Goal: Task Accomplishment & Management: Manage account settings

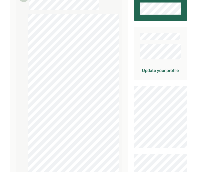
scroll to position [81, 0]
click at [171, 72] on div "Update your profile" at bounding box center [160, 70] width 37 height 6
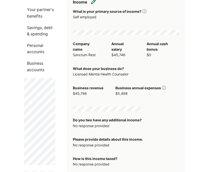
scroll to position [109, 0]
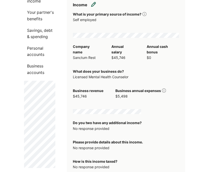
click at [93, 7] on img at bounding box center [93, 4] width 5 height 5
select select "**********"
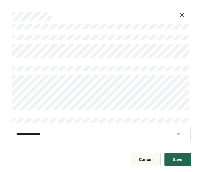
scroll to position [121, 0]
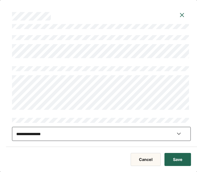
click at [179, 134] on select "**********" at bounding box center [101, 134] width 179 height 14
select select "**"
click at [12, 127] on select "**********" at bounding box center [101, 134] width 179 height 14
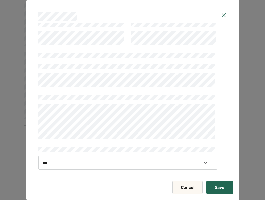
scroll to position [139, 0]
click at [197, 172] on button "Save" at bounding box center [219, 187] width 27 height 13
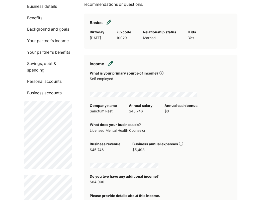
scroll to position [48, 0]
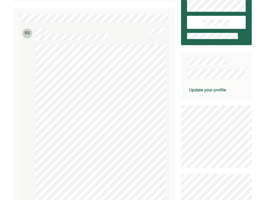
scroll to position [46, 0]
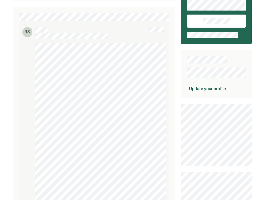
click at [216, 87] on div "Update your profile" at bounding box center [207, 88] width 37 height 6
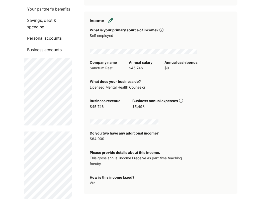
scroll to position [94, 0]
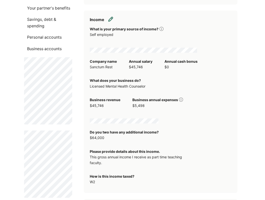
click at [180, 101] on img at bounding box center [181, 100] width 4 height 4
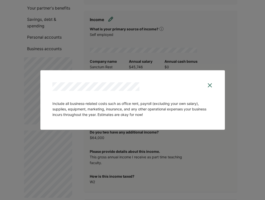
click at [210, 87] on img at bounding box center [210, 85] width 6 height 6
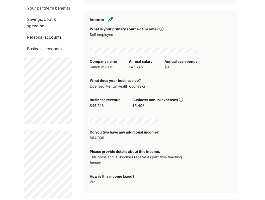
click at [108, 19] on img at bounding box center [110, 19] width 5 height 5
select select "**********"
select select "**"
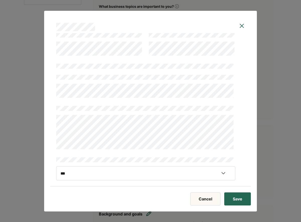
scroll to position [361, 0]
click at [238, 195] on button "Save" at bounding box center [237, 198] width 27 height 13
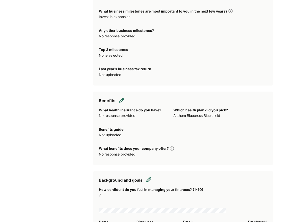
scroll to position [395, 0]
click at [121, 100] on img at bounding box center [121, 99] width 5 height 5
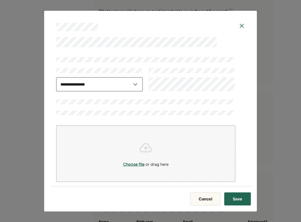
click at [135, 86] on select "**********" at bounding box center [99, 84] width 86 height 14
select select "**********"
click at [56, 77] on select "**********" at bounding box center [99, 84] width 86 height 14
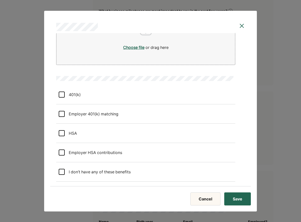
scroll to position [118, 0]
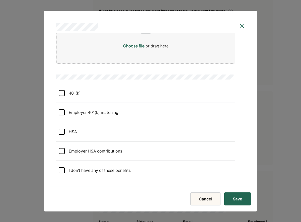
click at [62, 92] on div at bounding box center [62, 93] width 6 height 6
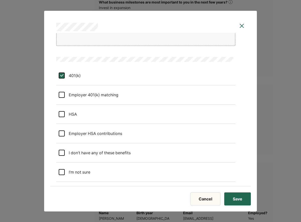
scroll to position [404, 0]
click at [235, 199] on button "Save" at bounding box center [237, 198] width 27 height 13
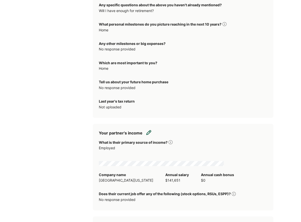
scroll to position [770, 0]
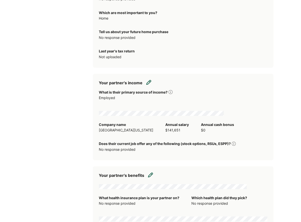
click at [149, 80] on img at bounding box center [148, 82] width 5 height 5
select select "********"
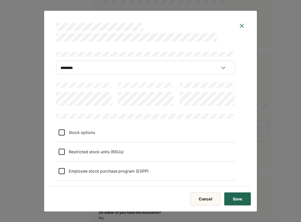
scroll to position [886, 0]
click at [240, 25] on img at bounding box center [242, 26] width 6 height 6
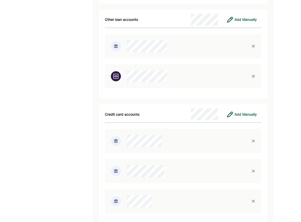
scroll to position [1382, 0]
click at [170, 42] on div at bounding box center [163, 46] width 117 height 12
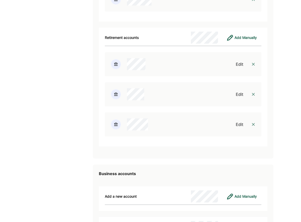
scroll to position [1580, 0]
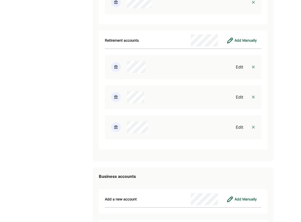
click at [237, 64] on div "Edit" at bounding box center [240, 67] width 8 height 6
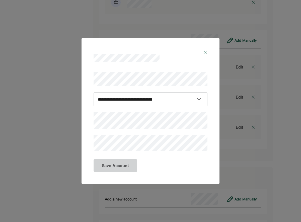
click at [206, 51] on img at bounding box center [205, 52] width 4 height 4
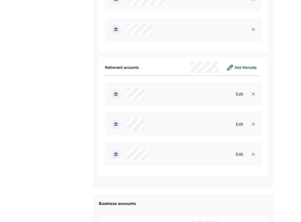
scroll to position [1555, 0]
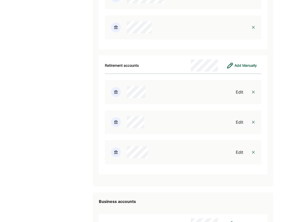
click at [238, 89] on div "Edit" at bounding box center [240, 92] width 8 height 6
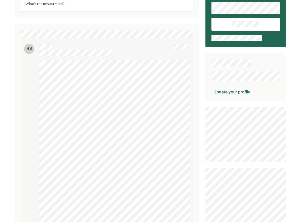
scroll to position [29, 0]
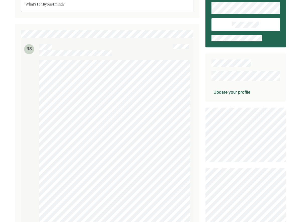
click at [242, 91] on div "Update your profile" at bounding box center [231, 92] width 37 height 6
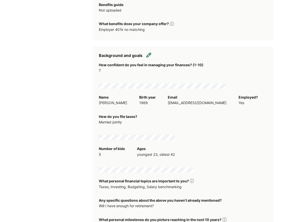
scroll to position [520, 0]
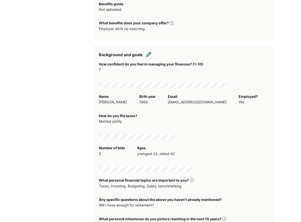
click at [150, 53] on img at bounding box center [148, 54] width 5 height 5
select select "*"
select select "****"
select select "**********"
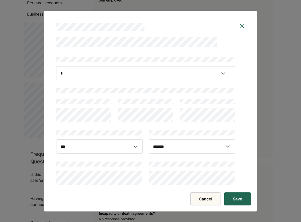
scroll to position [2, 0]
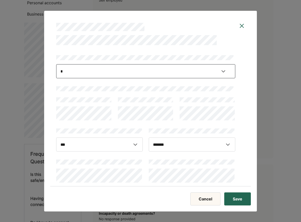
click at [75, 73] on select "**********" at bounding box center [145, 71] width 179 height 14
select select
click at [56, 64] on select "**********" at bounding box center [145, 71] width 179 height 14
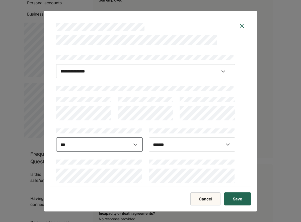
click at [135, 143] on select "**********" at bounding box center [99, 144] width 86 height 14
select select
click at [56, 137] on select "**********" at bounding box center [99, 144] width 86 height 14
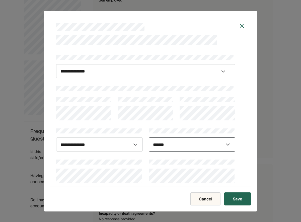
click at [168, 146] on select "**********" at bounding box center [192, 144] width 86 height 14
select select
click at [149, 137] on select "**********" at bounding box center [192, 144] width 86 height 14
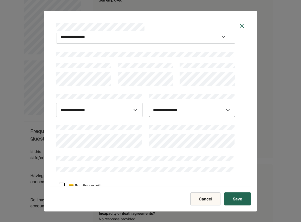
scroll to position [38, 0]
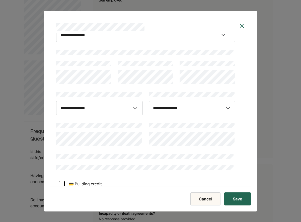
click at [145, 140] on div at bounding box center [145, 133] width 179 height 25
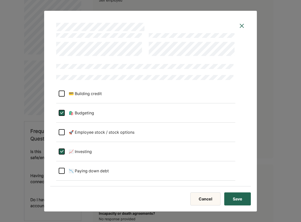
scroll to position [136, 0]
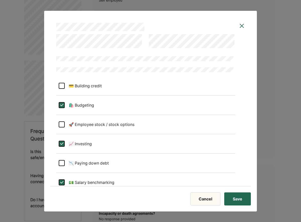
click at [62, 106] on div "L" at bounding box center [61, 105] width 6 height 6
click at [61, 144] on div "L" at bounding box center [61, 144] width 6 height 6
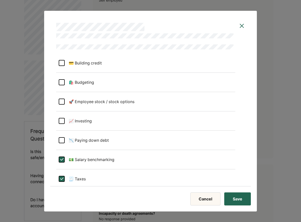
click at [61, 160] on div "L" at bounding box center [61, 159] width 6 height 6
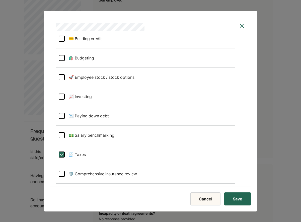
click at [61, 152] on div "L" at bounding box center [61, 154] width 6 height 6
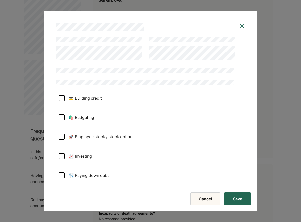
scroll to position [125, 0]
click at [63, 117] on div at bounding box center [62, 117] width 6 height 6
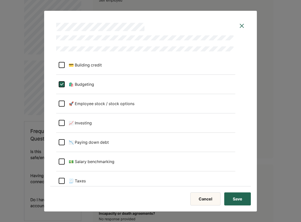
scroll to position [161, 0]
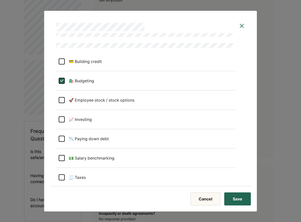
click at [63, 139] on div at bounding box center [62, 139] width 6 height 6
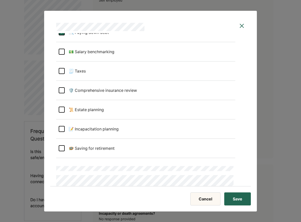
scroll to position [268, 0]
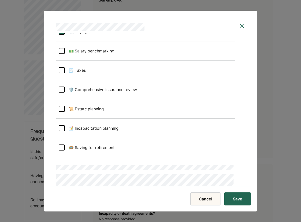
click at [62, 146] on div at bounding box center [62, 147] width 6 height 6
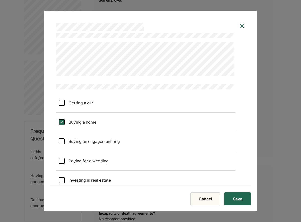
scroll to position [412, 0]
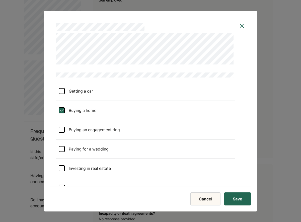
click at [62, 110] on div "L" at bounding box center [61, 110] width 6 height 6
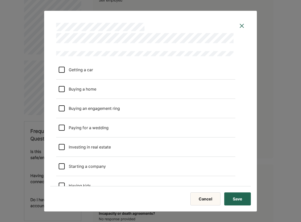
scroll to position [433, 0]
click at [64, 89] on div at bounding box center [62, 89] width 6 height 6
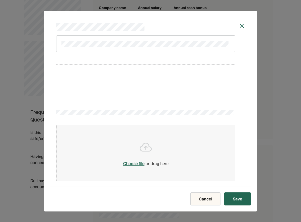
scroll to position [143, 0]
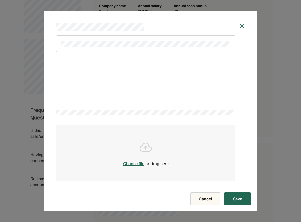
click at [230, 198] on button "Save" at bounding box center [237, 198] width 27 height 13
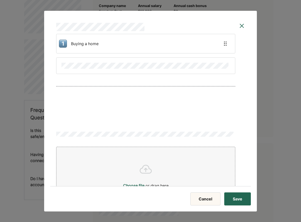
scroll to position [781, 0]
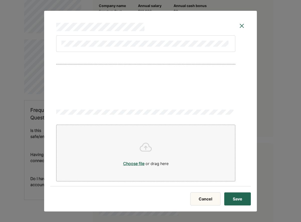
click at [237, 197] on button "Save" at bounding box center [237, 198] width 27 height 13
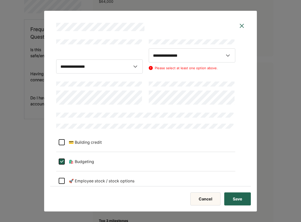
scroll to position [0, 0]
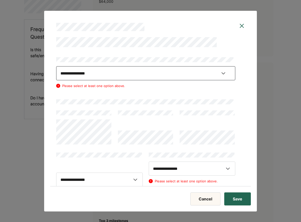
click at [221, 74] on select "**********" at bounding box center [145, 73] width 179 height 14
select select "*"
click at [56, 66] on select "**********" at bounding box center [145, 73] width 179 height 14
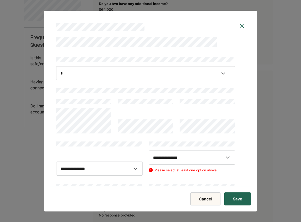
scroll to position [5, 0]
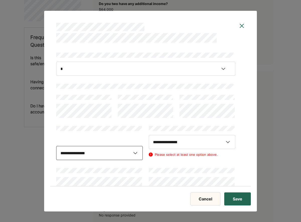
click at [96, 152] on select "**********" at bounding box center [99, 153] width 86 height 14
select select "****"
click at [56, 146] on select "**********" at bounding box center [99, 153] width 86 height 14
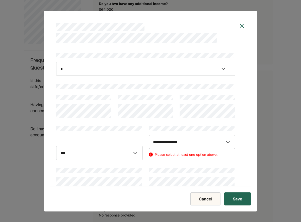
click at [167, 142] on select "**********" at bounding box center [192, 142] width 86 height 14
select select "**********"
click at [149, 135] on select "**********" at bounding box center [192, 142] width 86 height 14
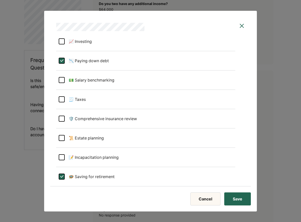
scroll to position [261, 0]
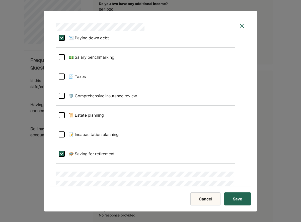
click at [237, 200] on button "Save" at bounding box center [237, 198] width 27 height 13
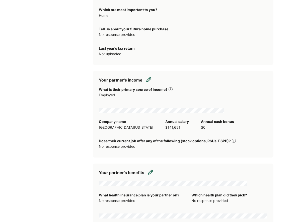
scroll to position [768, 0]
click at [149, 79] on img at bounding box center [148, 79] width 5 height 5
select select "********"
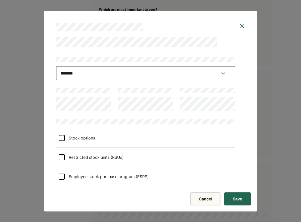
click at [165, 78] on select "**********" at bounding box center [145, 73] width 179 height 14
select select
click at [56, 80] on select "**********" at bounding box center [145, 73] width 179 height 14
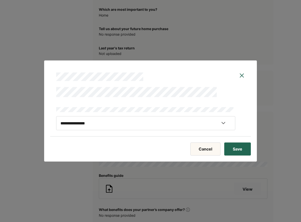
click at [231, 147] on button "Save" at bounding box center [237, 148] width 27 height 13
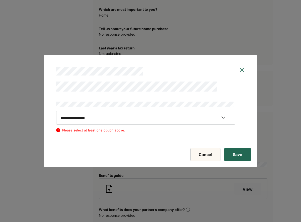
click at [242, 69] on img at bounding box center [242, 70] width 6 height 6
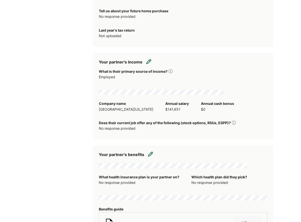
scroll to position [787, 0]
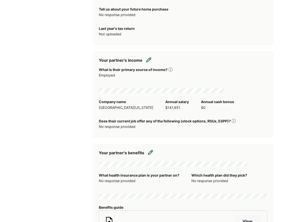
click at [169, 71] on div "What is their primary source of income?" at bounding box center [136, 70] width 74 height 6
click at [169, 70] on img at bounding box center [170, 69] width 4 height 4
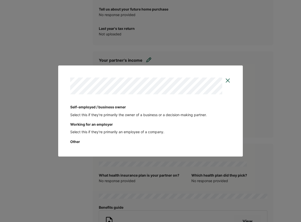
click at [231, 81] on img at bounding box center [228, 80] width 6 height 6
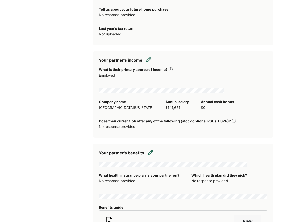
click at [146, 61] on img at bounding box center [148, 59] width 5 height 5
select select "********"
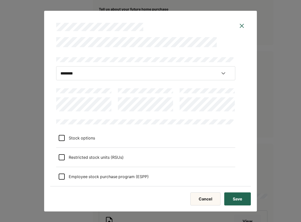
scroll to position [6, 0]
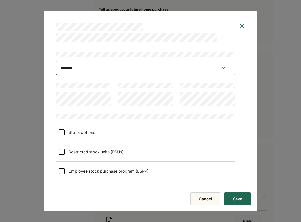
click at [222, 66] on select "**********" at bounding box center [145, 68] width 179 height 14
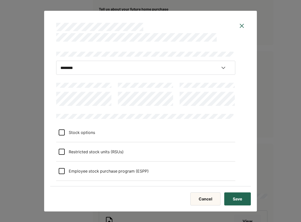
click at [234, 199] on button "Save" at bounding box center [237, 198] width 27 height 13
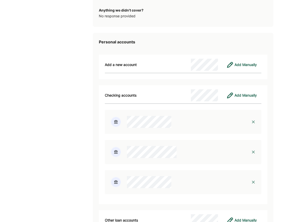
scroll to position [1192, 0]
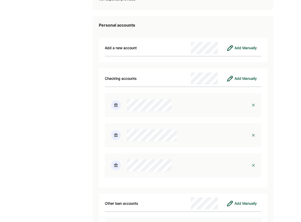
click at [208, 99] on div at bounding box center [163, 105] width 117 height 12
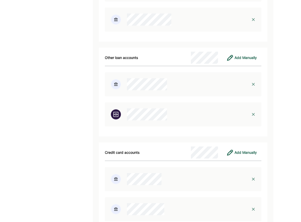
scroll to position [1315, 0]
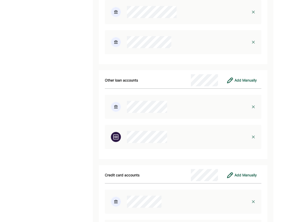
click at [219, 108] on div at bounding box center [163, 107] width 117 height 12
click at [172, 112] on div at bounding box center [183, 107] width 156 height 24
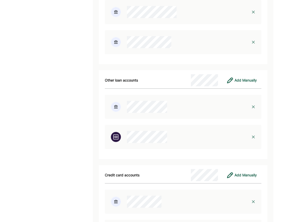
click at [253, 105] on img at bounding box center [253, 107] width 4 height 4
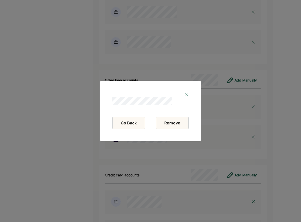
click at [183, 127] on button "Remove" at bounding box center [172, 123] width 33 height 13
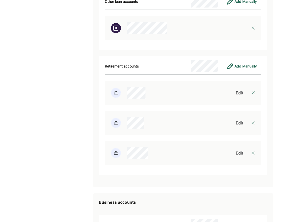
scroll to position [1520, 0]
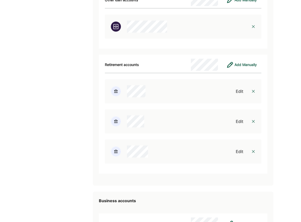
click at [253, 90] on img at bounding box center [253, 91] width 4 height 4
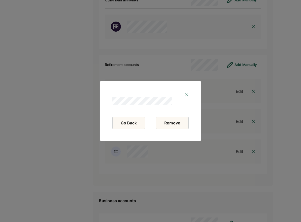
click at [179, 122] on button "Remove" at bounding box center [172, 123] width 33 height 13
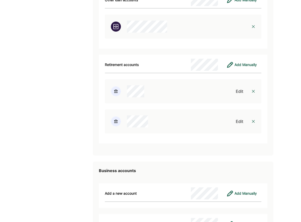
click at [237, 89] on div "Edit" at bounding box center [240, 91] width 8 height 6
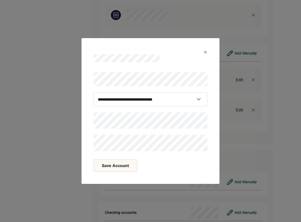
scroll to position [1531, 0]
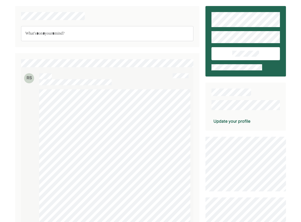
click at [243, 122] on div "Update your profile" at bounding box center [231, 121] width 37 height 6
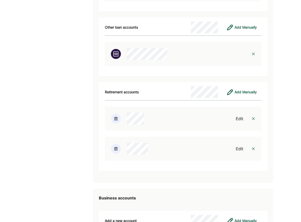
scroll to position [1493, 0]
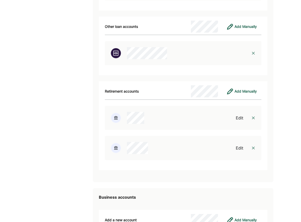
click at [241, 115] on div "Edit" at bounding box center [240, 118] width 8 height 6
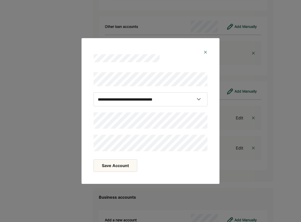
click at [87, 119] on div "**********" at bounding box center [150, 111] width 138 height 146
click at [129, 164] on button "Save Account" at bounding box center [115, 165] width 44 height 13
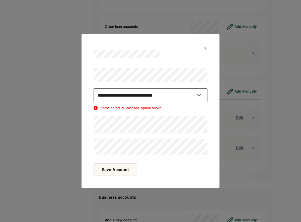
click at [155, 97] on select "**********" at bounding box center [150, 95] width 114 height 14
select select "**********"
click at [93, 88] on select "**********" at bounding box center [150, 95] width 114 height 14
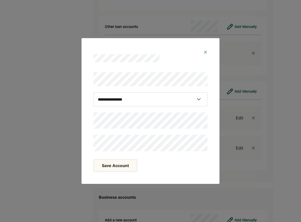
click at [123, 168] on button "Save Account" at bounding box center [115, 165] width 44 height 13
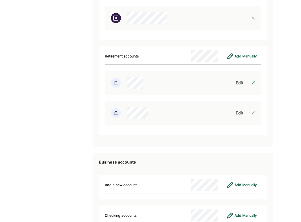
scroll to position [1531, 0]
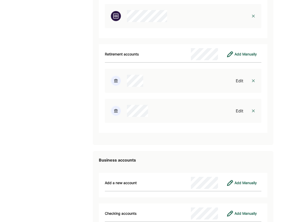
click at [238, 108] on div "Edit" at bounding box center [240, 111] width 8 height 6
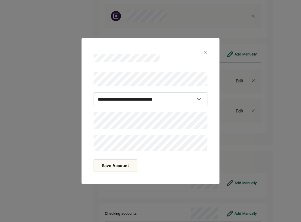
click at [124, 165] on button "Save Account" at bounding box center [115, 165] width 44 height 13
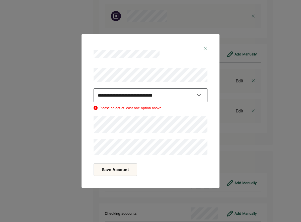
click at [198, 94] on select "**********" at bounding box center [150, 95] width 114 height 14
select select "********"
click at [93, 88] on select "**********" at bounding box center [150, 95] width 114 height 14
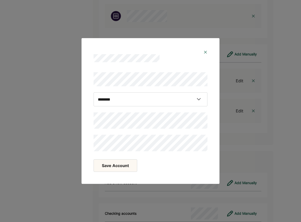
click at [119, 166] on button "Save Account" at bounding box center [115, 165] width 44 height 13
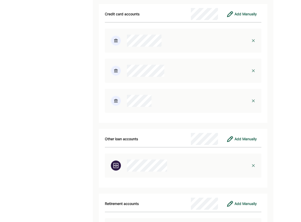
scroll to position [1341, 0]
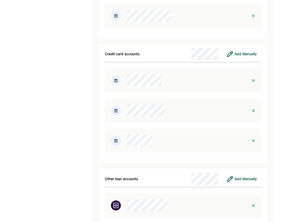
click at [167, 85] on div at bounding box center [183, 80] width 156 height 24
click at [164, 82] on div at bounding box center [163, 80] width 117 height 12
click at [185, 75] on div at bounding box center [163, 80] width 117 height 12
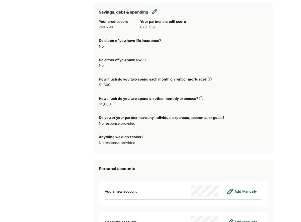
scroll to position [1047, 0]
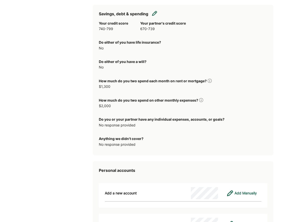
click at [155, 12] on img at bounding box center [154, 13] width 5 height 5
select select "*******"
select select "*****"
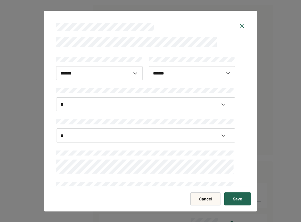
click at [241, 199] on button "Save" at bounding box center [237, 198] width 27 height 13
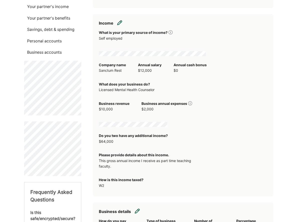
scroll to position [0, 0]
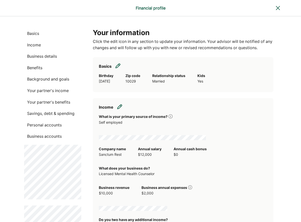
click at [68, 90] on p "Your partner's income" at bounding box center [52, 90] width 57 height 7
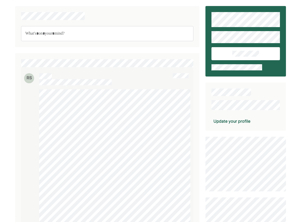
click at [230, 122] on div "Update your profile" at bounding box center [231, 121] width 37 height 6
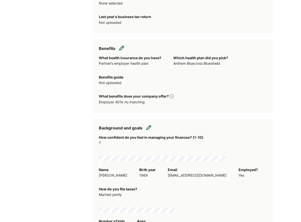
scroll to position [454, 0]
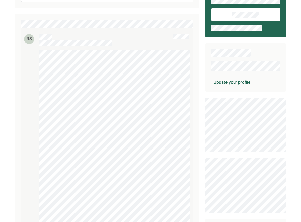
scroll to position [46, 0]
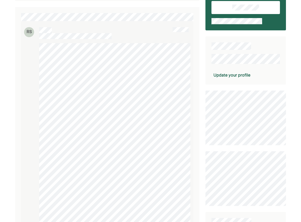
click at [227, 75] on div "Update your profile" at bounding box center [231, 75] width 37 height 6
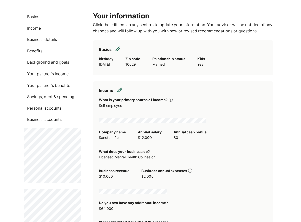
scroll to position [19, 0]
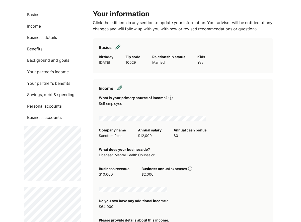
click at [46, 37] on p "Business details" at bounding box center [52, 37] width 57 height 7
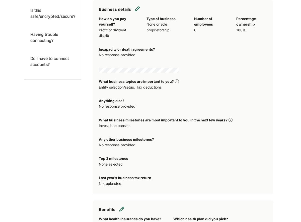
scroll to position [0, 0]
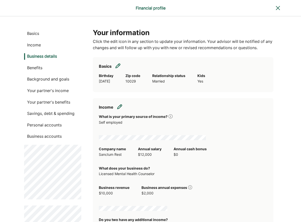
click at [45, 126] on p "Personal accounts" at bounding box center [52, 125] width 57 height 7
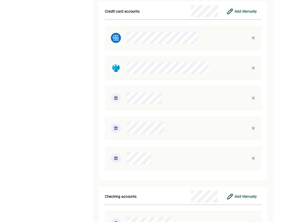
scroll to position [1260, 0]
click at [159, 162] on div at bounding box center [163, 158] width 117 height 12
click at [118, 158] on img at bounding box center [116, 158] width 10 height 10
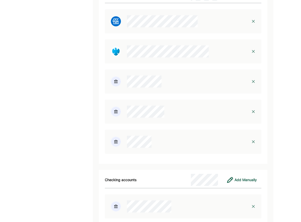
scroll to position [1275, 0]
click at [254, 80] on img at bounding box center [253, 82] width 4 height 4
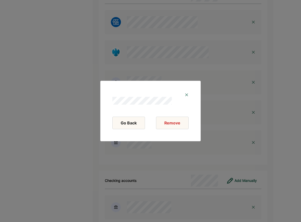
click at [131, 123] on button "Go Back" at bounding box center [128, 123] width 33 height 13
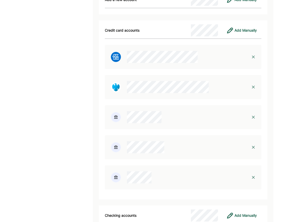
scroll to position [1248, 0]
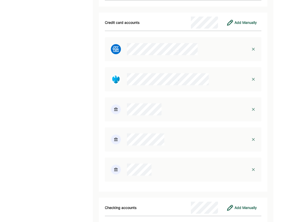
click at [253, 108] on img at bounding box center [253, 109] width 4 height 4
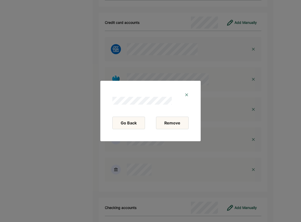
click at [178, 124] on button "Remove" at bounding box center [172, 123] width 33 height 13
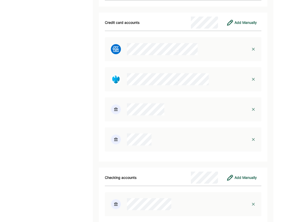
click at [254, 106] on div at bounding box center [253, 109] width 16 height 16
click at [253, 108] on img at bounding box center [253, 109] width 4 height 4
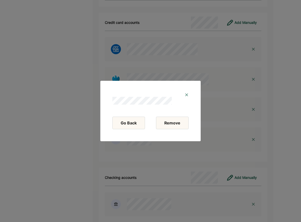
click at [177, 126] on button "Remove" at bounding box center [172, 123] width 33 height 13
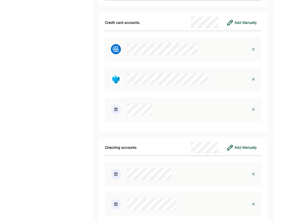
click at [253, 108] on img at bounding box center [253, 109] width 4 height 4
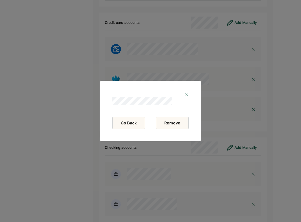
click at [178, 124] on button "Remove" at bounding box center [172, 123] width 33 height 13
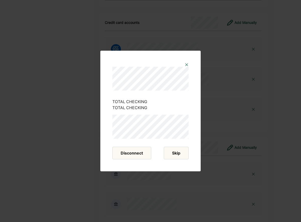
click at [181, 153] on button "Skip" at bounding box center [176, 153] width 25 height 13
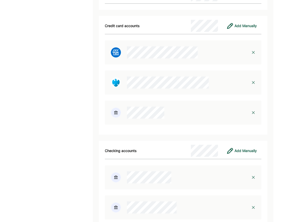
scroll to position [1243, 0]
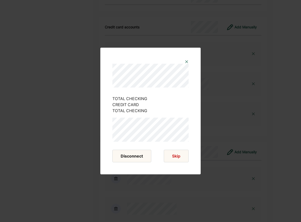
click at [132, 157] on button "Disconnect" at bounding box center [131, 156] width 39 height 13
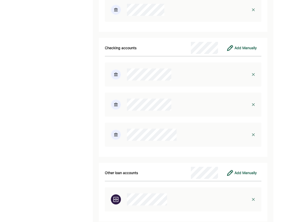
scroll to position [1342, 0]
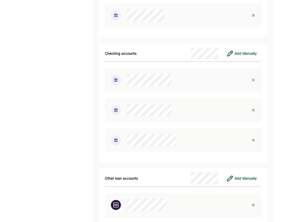
click at [251, 79] on img at bounding box center [253, 80] width 4 height 4
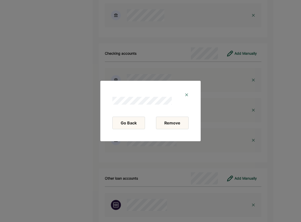
click at [179, 126] on button "Remove" at bounding box center [172, 123] width 33 height 13
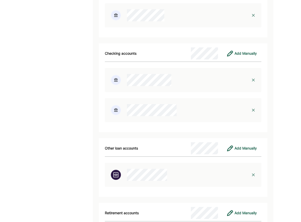
click at [253, 78] on img at bounding box center [253, 80] width 4 height 4
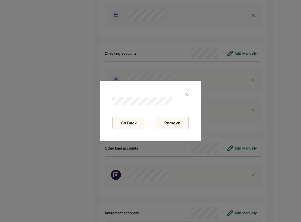
click at [176, 125] on button "Remove" at bounding box center [172, 123] width 33 height 13
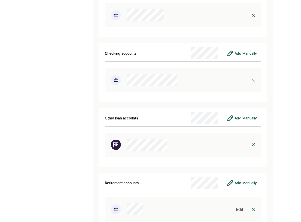
click at [251, 79] on img at bounding box center [253, 80] width 4 height 4
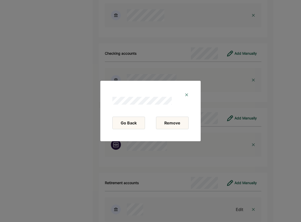
click at [167, 125] on button "Remove" at bounding box center [172, 123] width 33 height 13
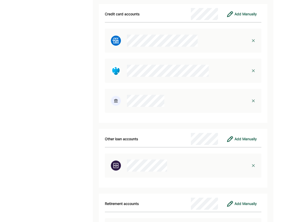
scroll to position [1257, 0]
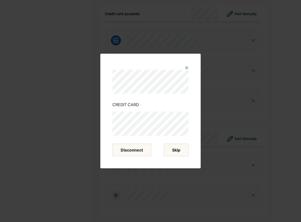
click at [180, 151] on button "Skip" at bounding box center [176, 150] width 25 height 13
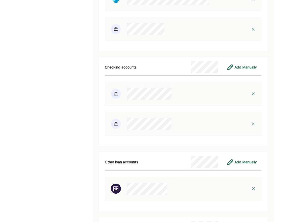
scroll to position [1329, 0]
click at [252, 93] on img at bounding box center [253, 93] width 4 height 4
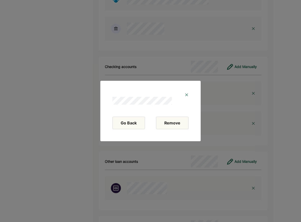
click at [185, 123] on button "Remove" at bounding box center [172, 123] width 33 height 13
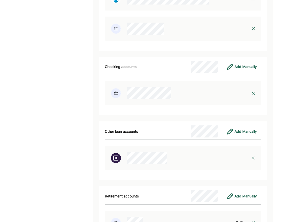
click at [255, 92] on img at bounding box center [253, 93] width 4 height 4
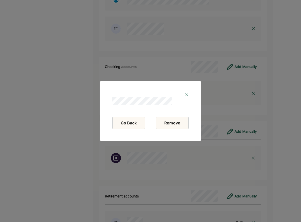
click at [180, 123] on button "Remove" at bounding box center [172, 123] width 33 height 13
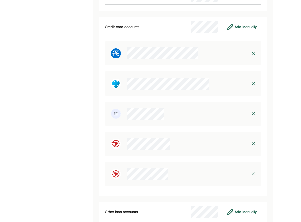
scroll to position [1243, 0]
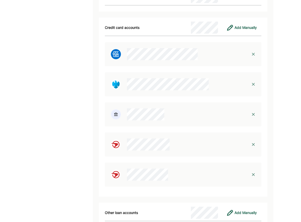
click at [254, 113] on img at bounding box center [253, 114] width 4 height 4
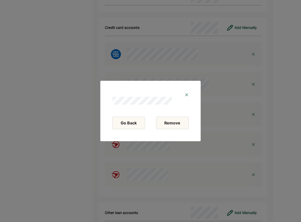
click at [182, 125] on button "Remove" at bounding box center [172, 123] width 33 height 13
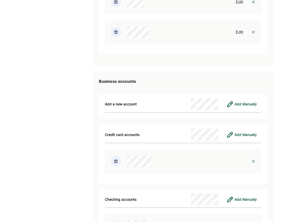
scroll to position [1515, 0]
click at [252, 159] on img at bounding box center [253, 161] width 4 height 4
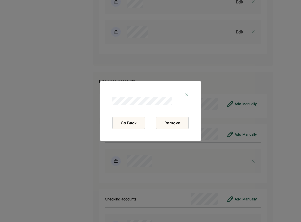
click at [179, 122] on button "Remove" at bounding box center [172, 123] width 33 height 13
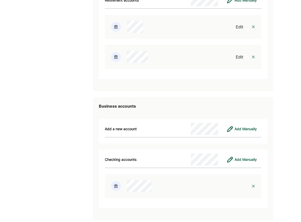
scroll to position [1491, 0]
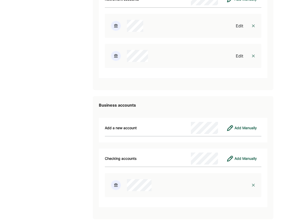
click at [252, 183] on img at bounding box center [253, 185] width 4 height 4
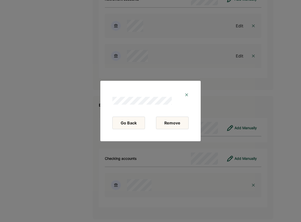
click at [182, 122] on button "Remove" at bounding box center [172, 123] width 33 height 13
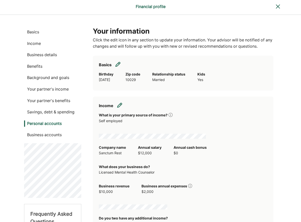
scroll to position [0, 0]
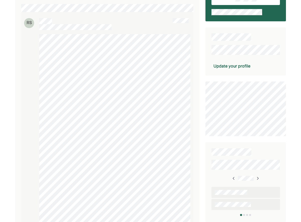
scroll to position [49, 0]
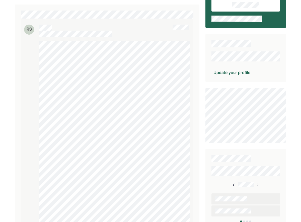
click at [235, 72] on div "Update your profile" at bounding box center [231, 72] width 37 height 6
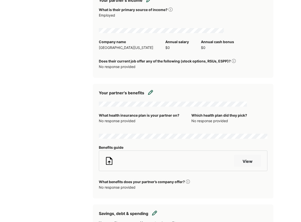
scroll to position [845, 0]
